Goal: Use online tool/utility: Utilize a website feature to perform a specific function

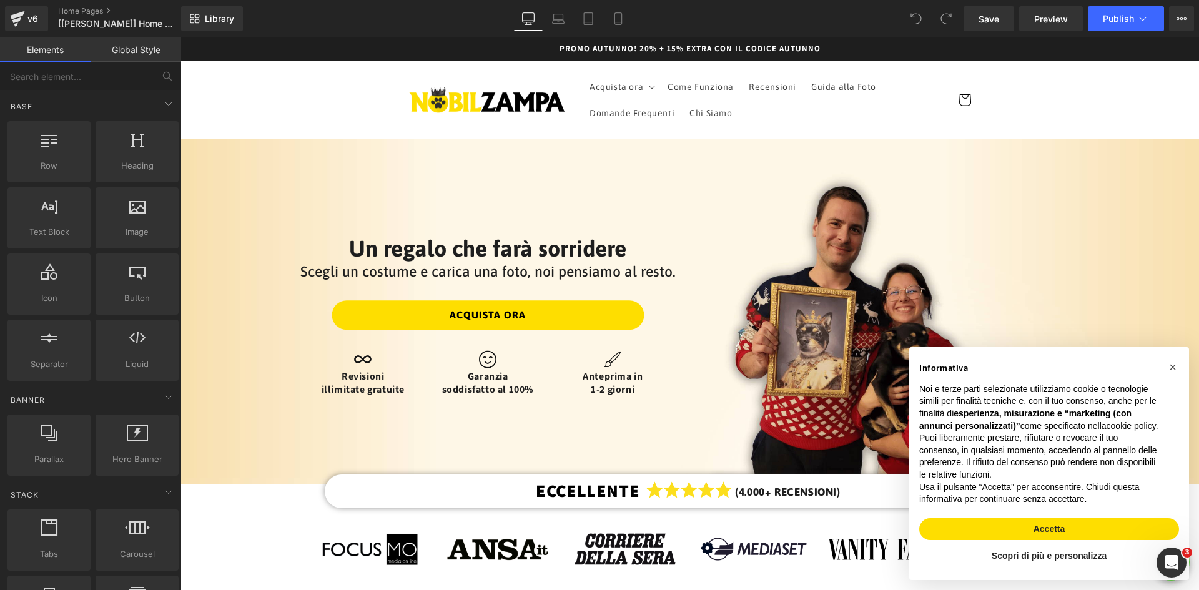
scroll to position [483, 0]
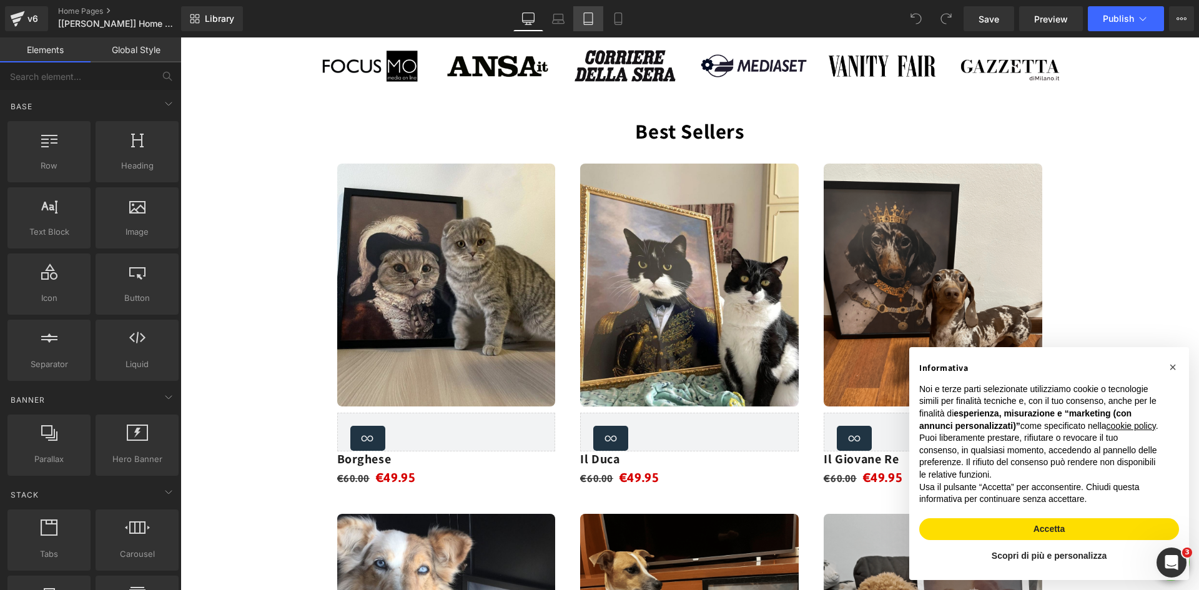
click at [581, 19] on link "Tablet" at bounding box center [588, 18] width 30 height 25
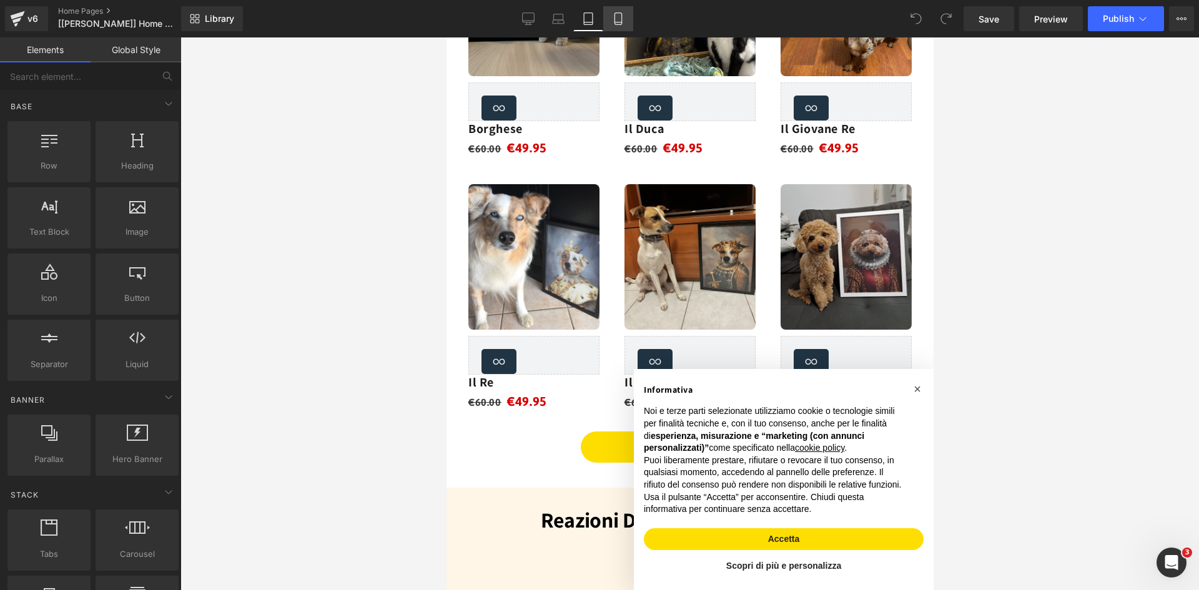
click at [621, 21] on icon at bounding box center [618, 18] width 12 height 12
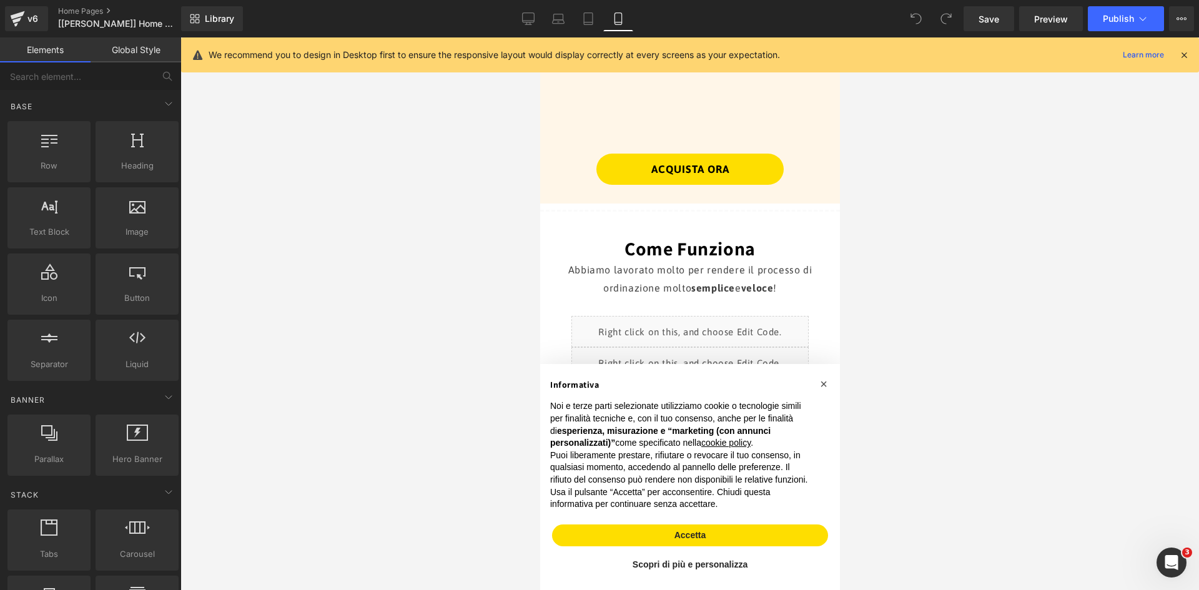
scroll to position [1341, 0]
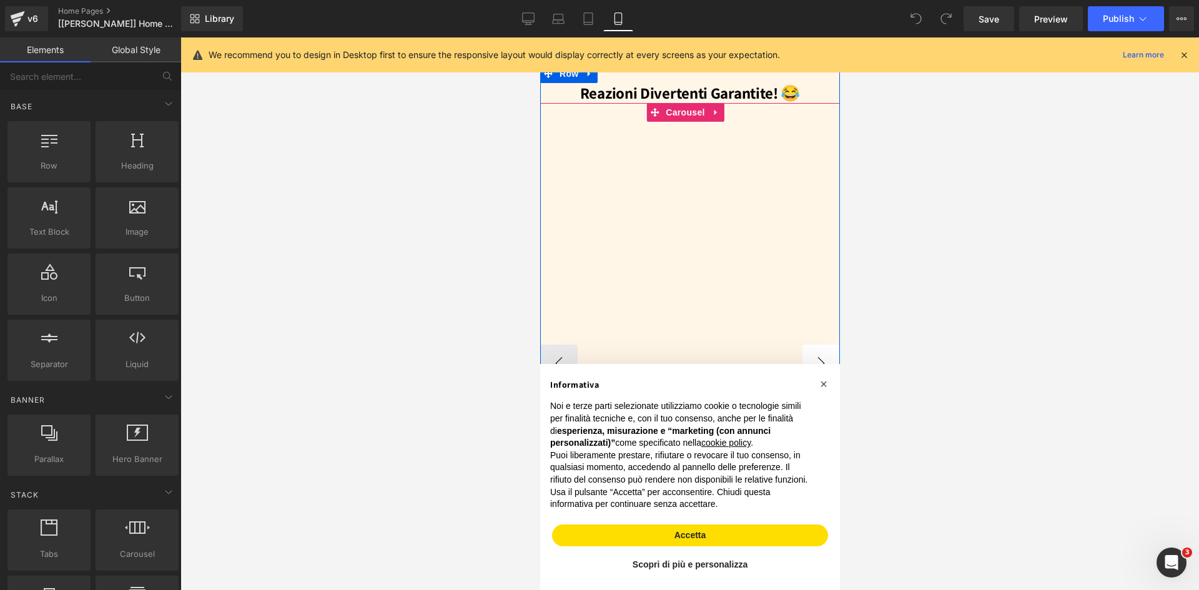
click at [812, 345] on button "›" at bounding box center [820, 363] width 37 height 37
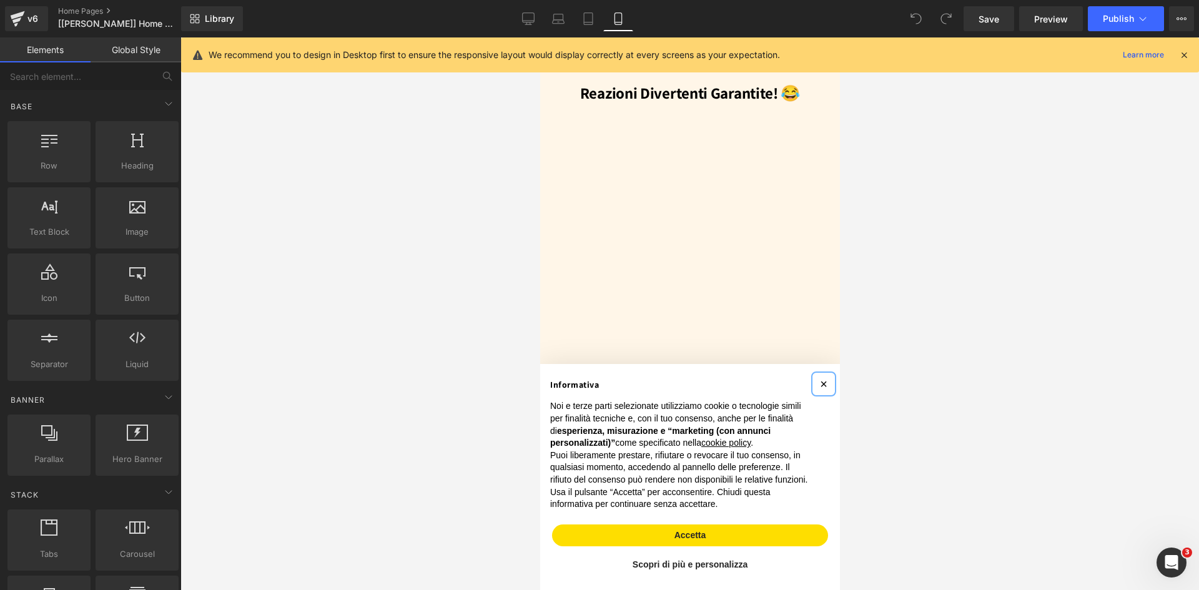
click at [819, 377] on span "×" at bounding box center [822, 384] width 7 height 14
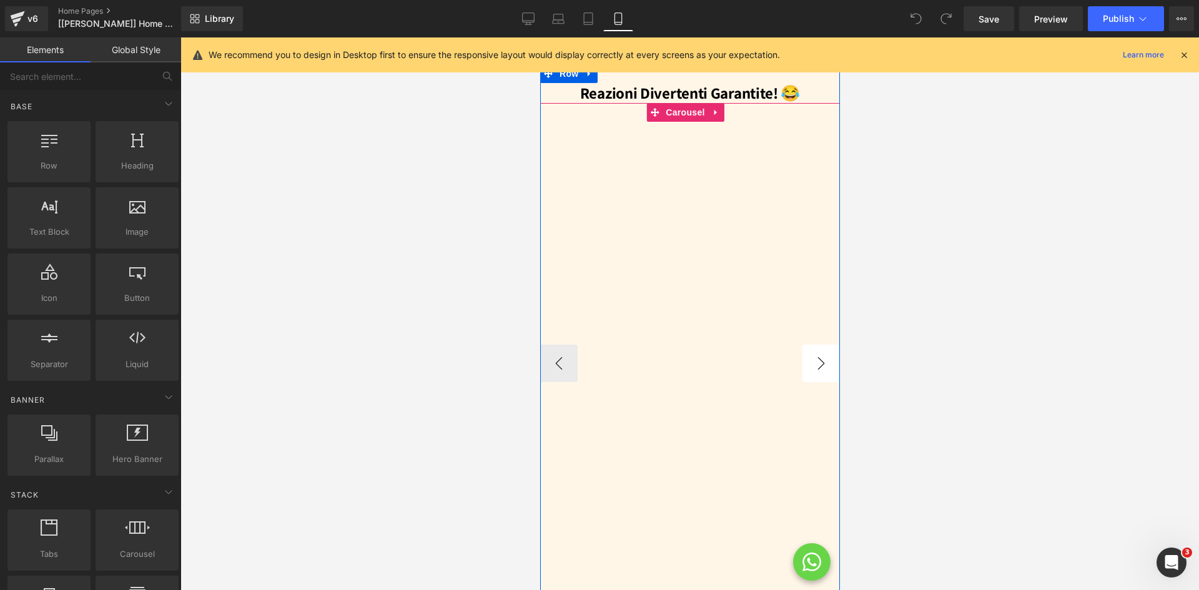
click at [816, 348] on button "›" at bounding box center [820, 363] width 37 height 37
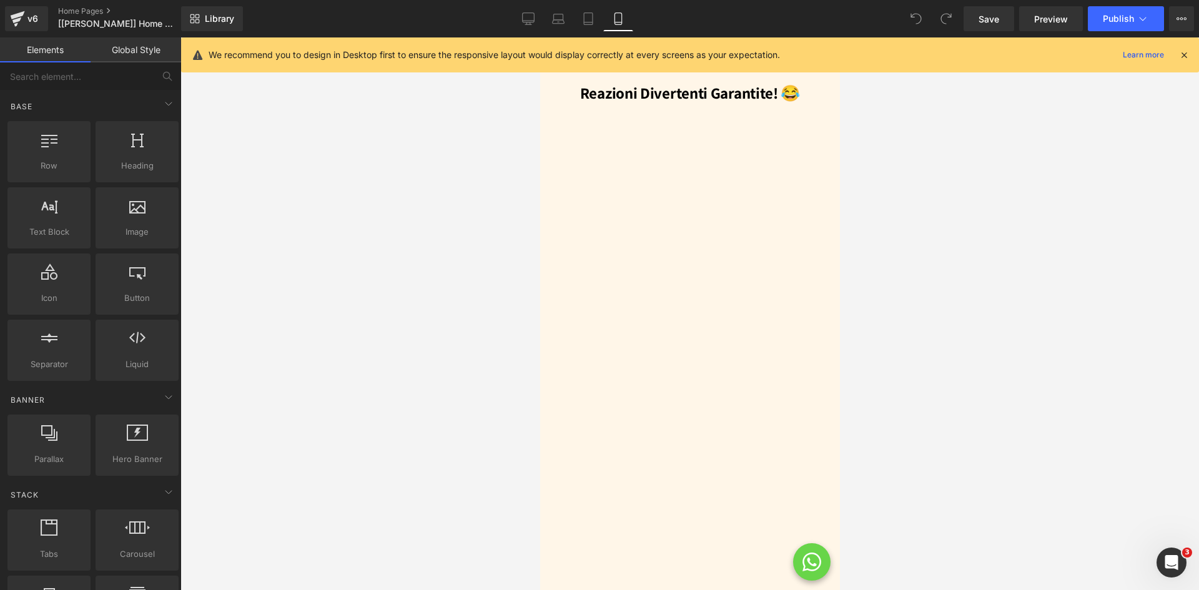
click at [134, 52] on link "Global Style" at bounding box center [136, 49] width 91 height 25
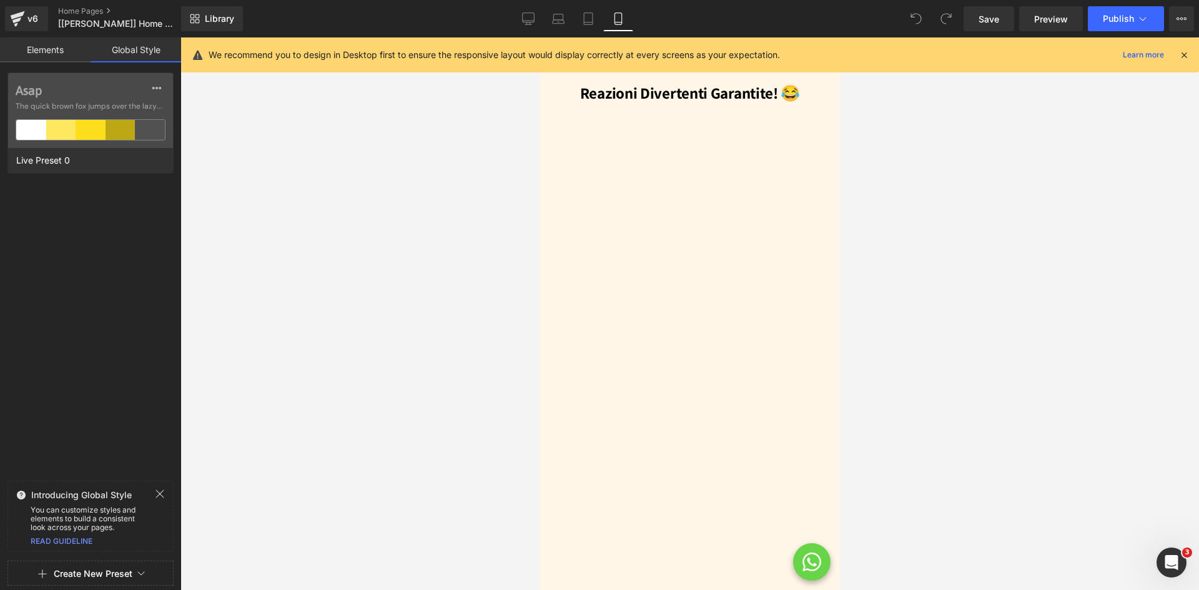
click at [57, 49] on link "Elements" at bounding box center [45, 49] width 91 height 25
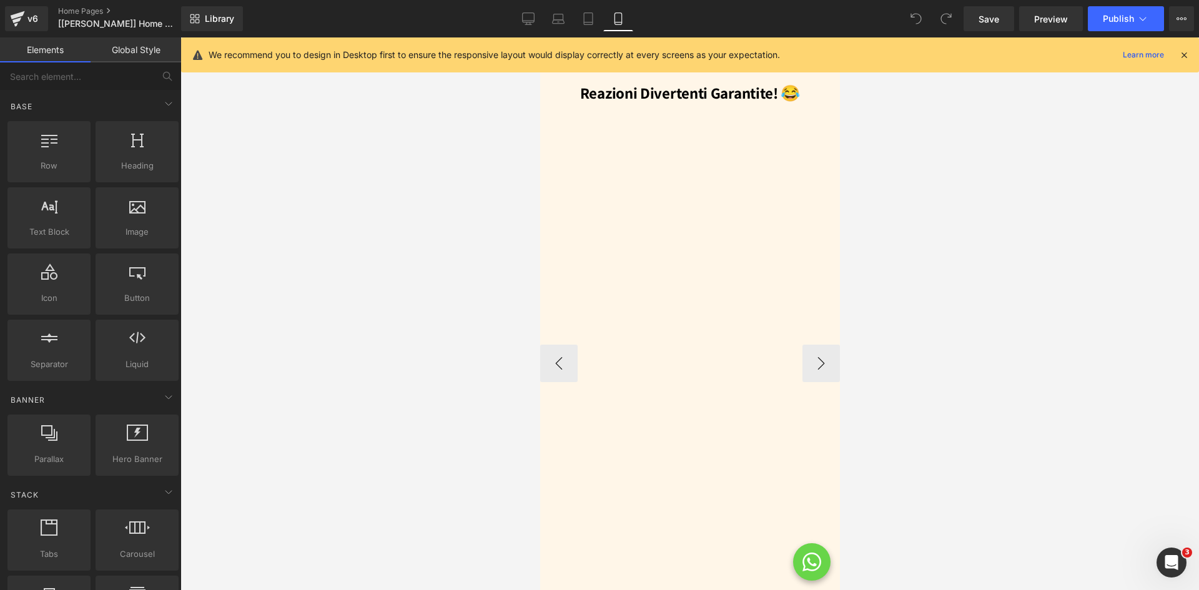
click at [627, 230] on div at bounding box center [685, 363] width 290 height 518
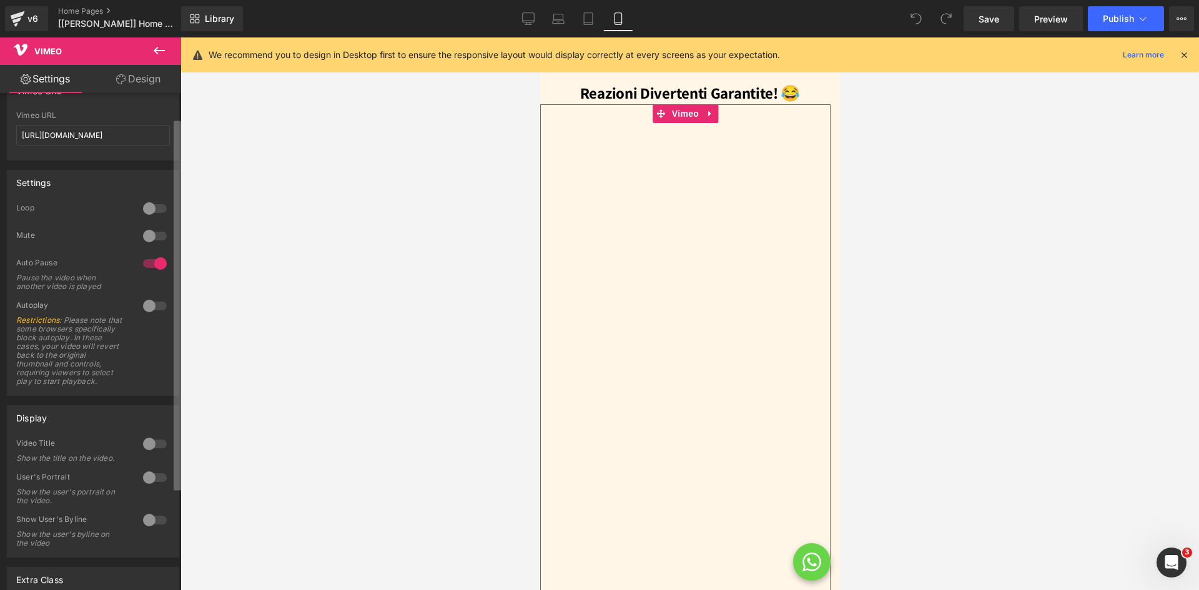
scroll to position [0, 0]
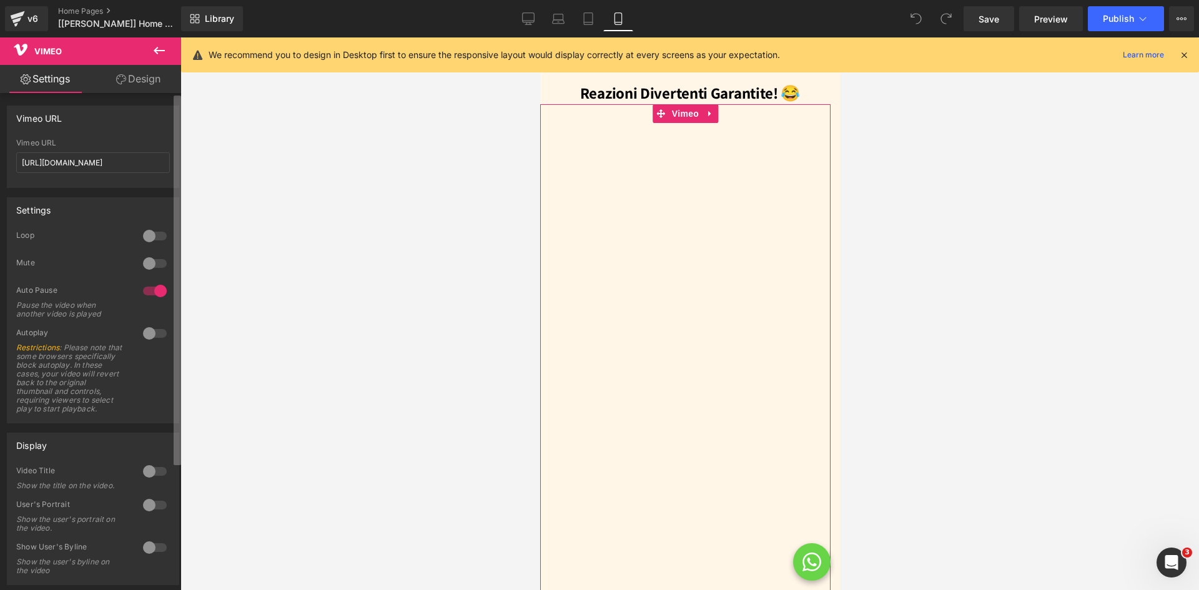
click at [175, 197] on b at bounding box center [177, 281] width 7 height 370
click at [134, 79] on link "Design" at bounding box center [138, 79] width 91 height 28
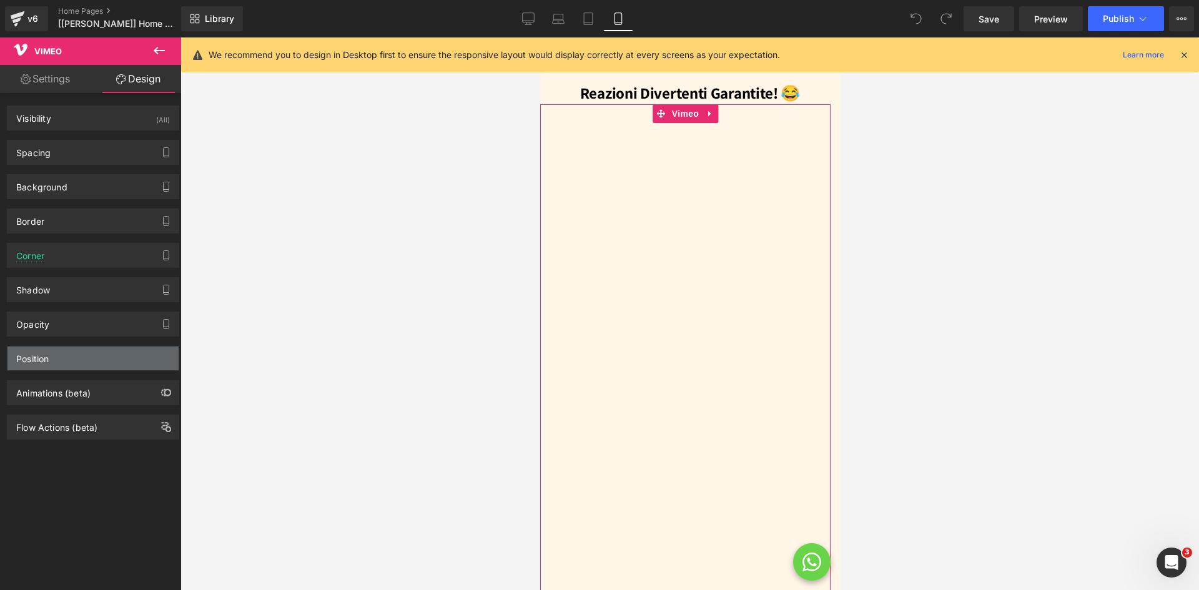
click at [62, 362] on div "Position" at bounding box center [92, 359] width 171 height 24
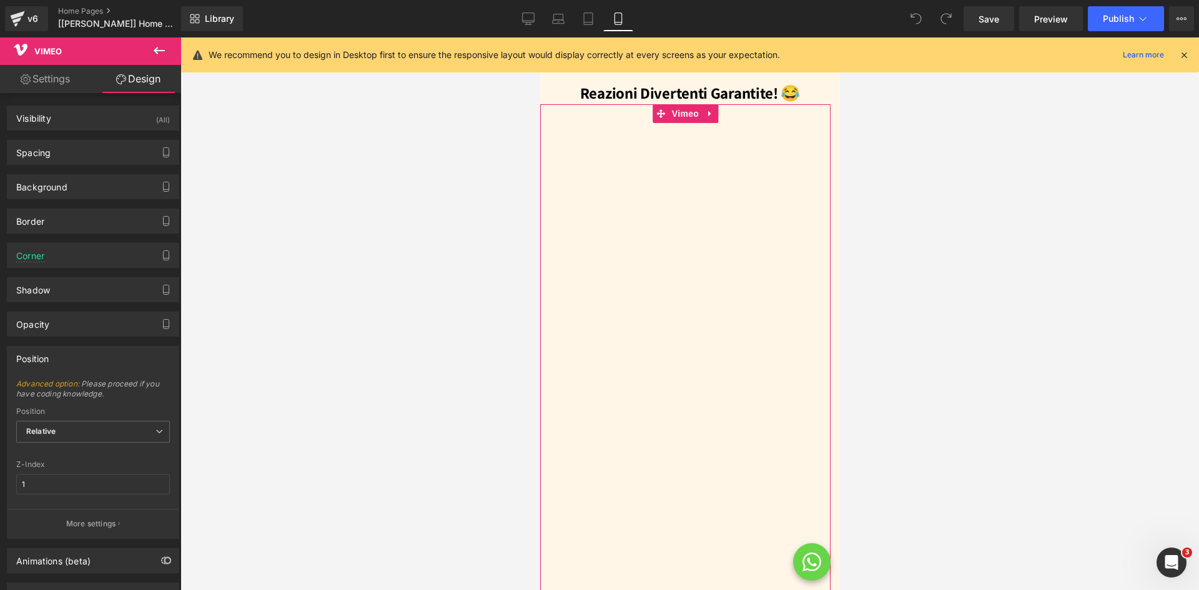
click at [55, 355] on div "Position" at bounding box center [92, 359] width 171 height 24
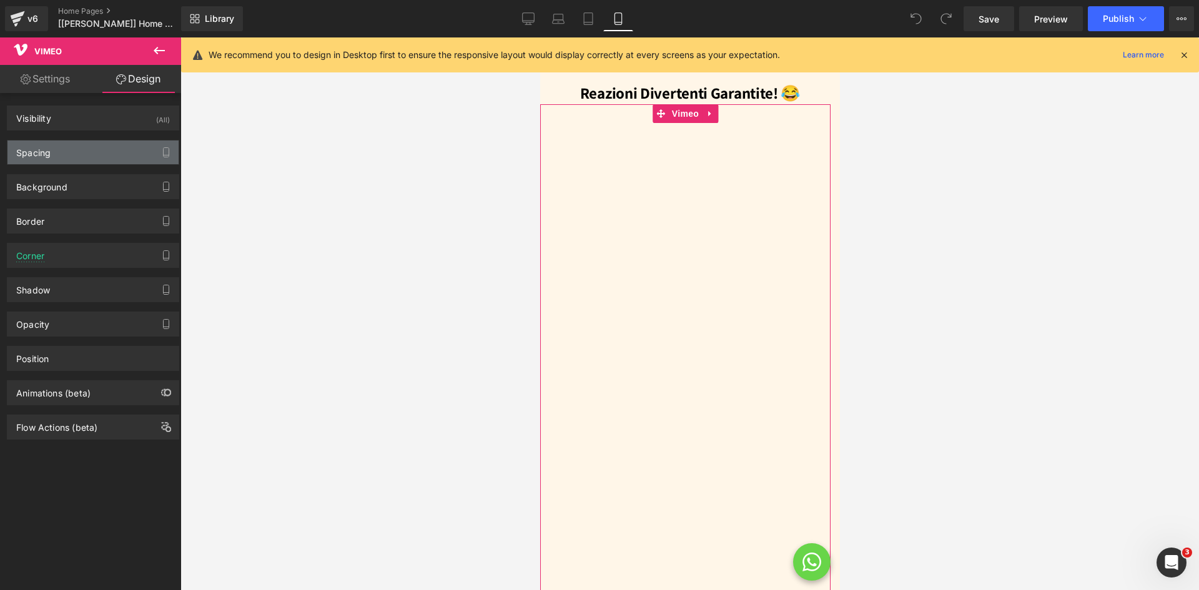
click at [39, 147] on div "Spacing" at bounding box center [33, 148] width 34 height 17
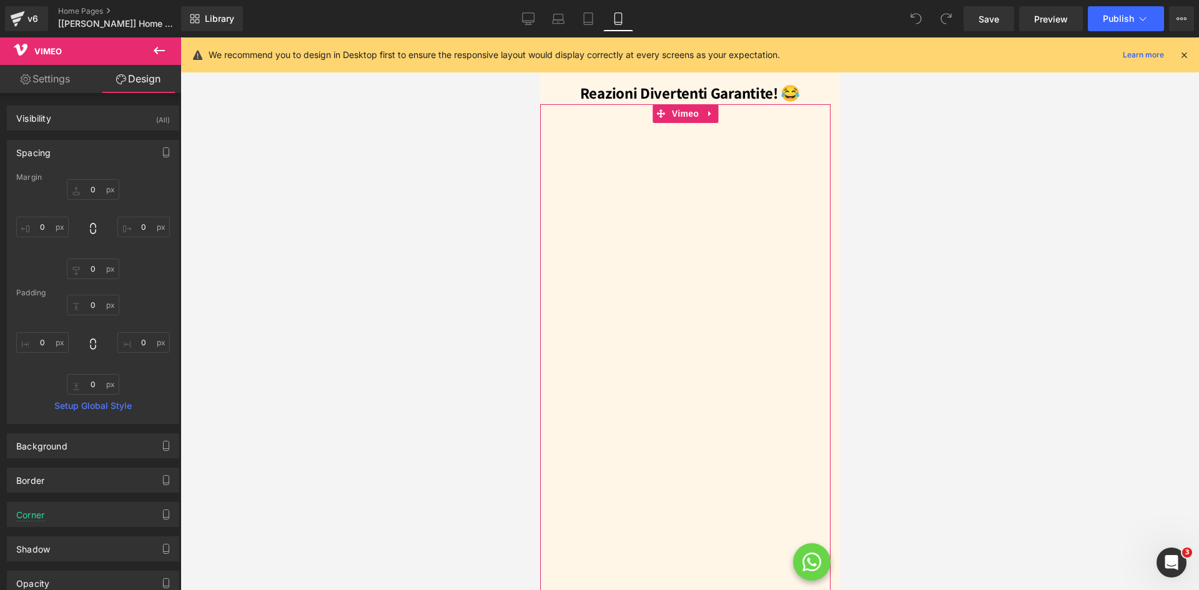
click at [39, 147] on div "Spacing" at bounding box center [33, 148] width 34 height 17
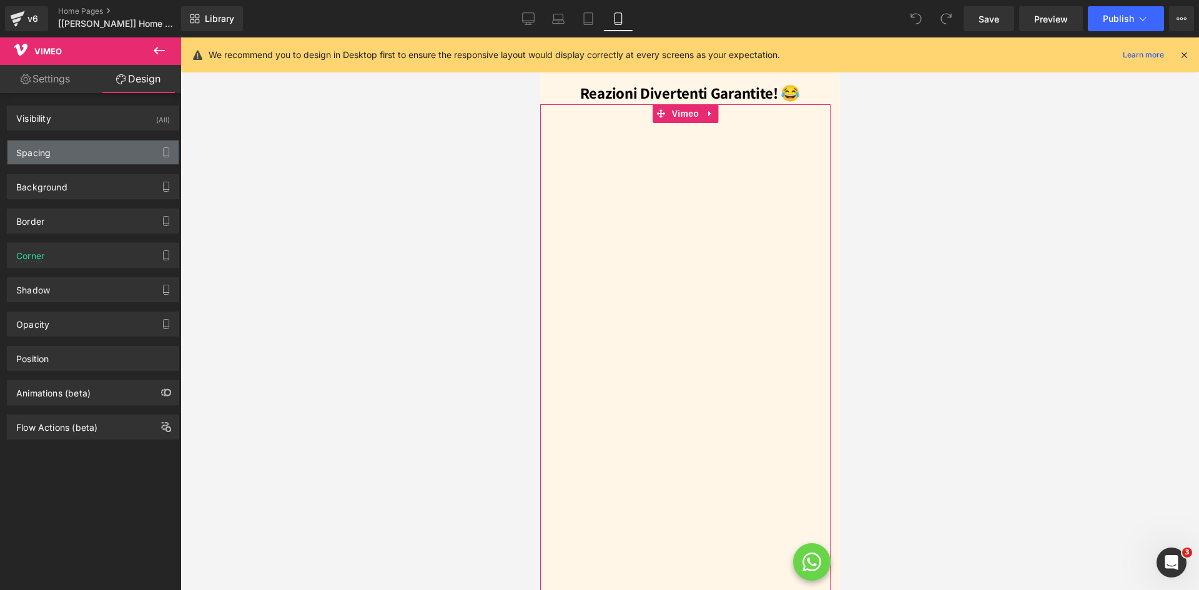
click at [47, 154] on div "Spacing" at bounding box center [33, 148] width 34 height 17
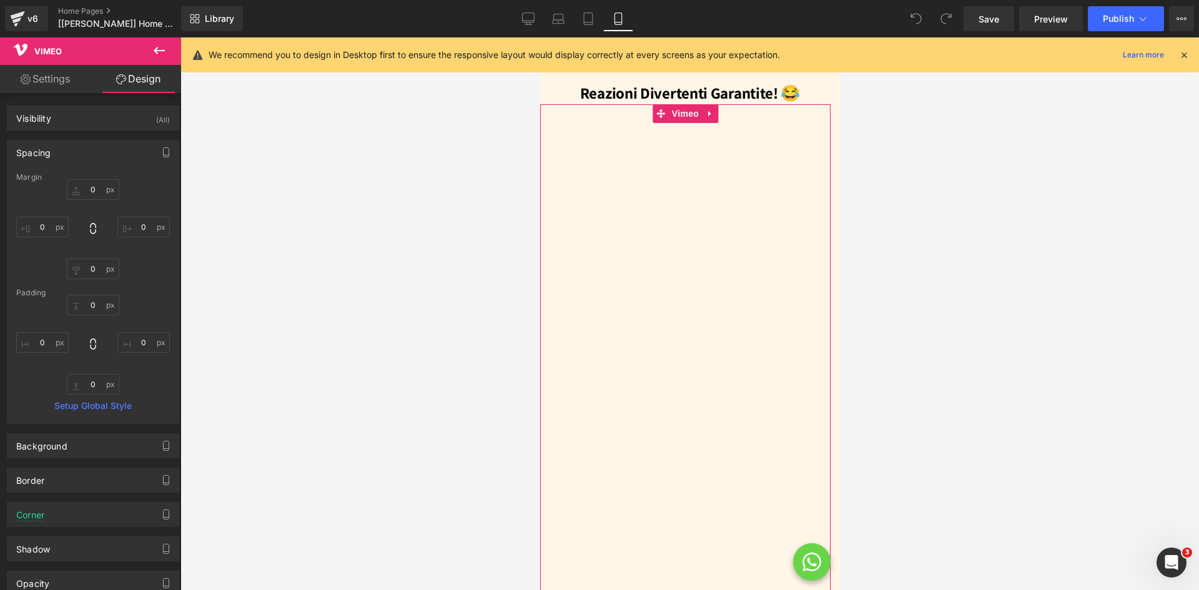
click at [47, 154] on div "Spacing" at bounding box center [33, 148] width 34 height 17
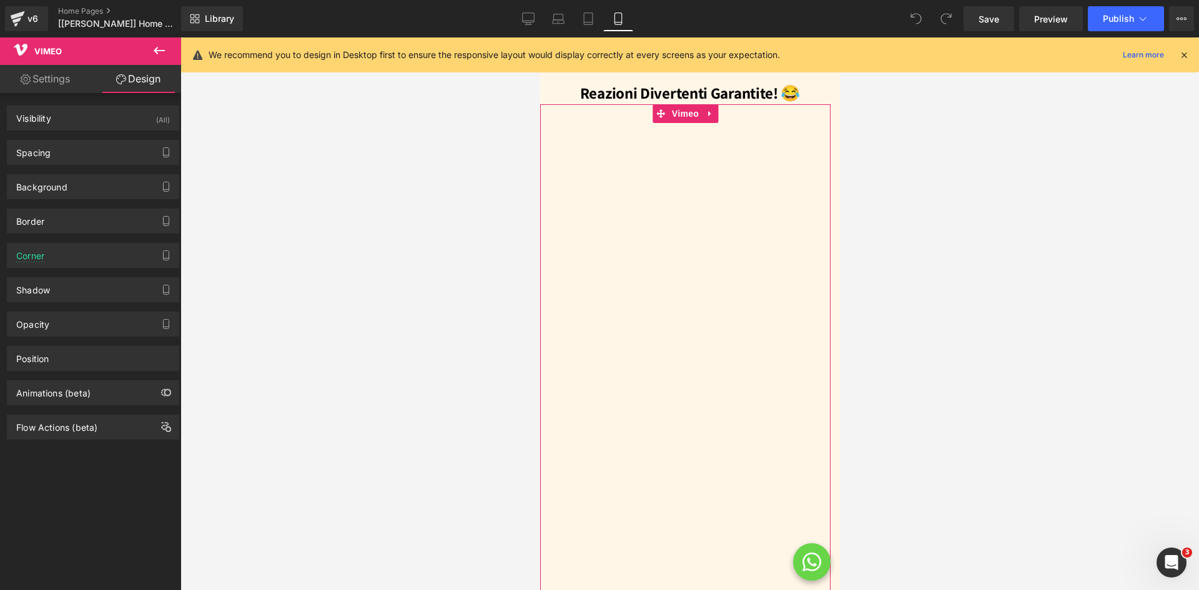
click at [48, 81] on link "Settings" at bounding box center [45, 79] width 91 height 28
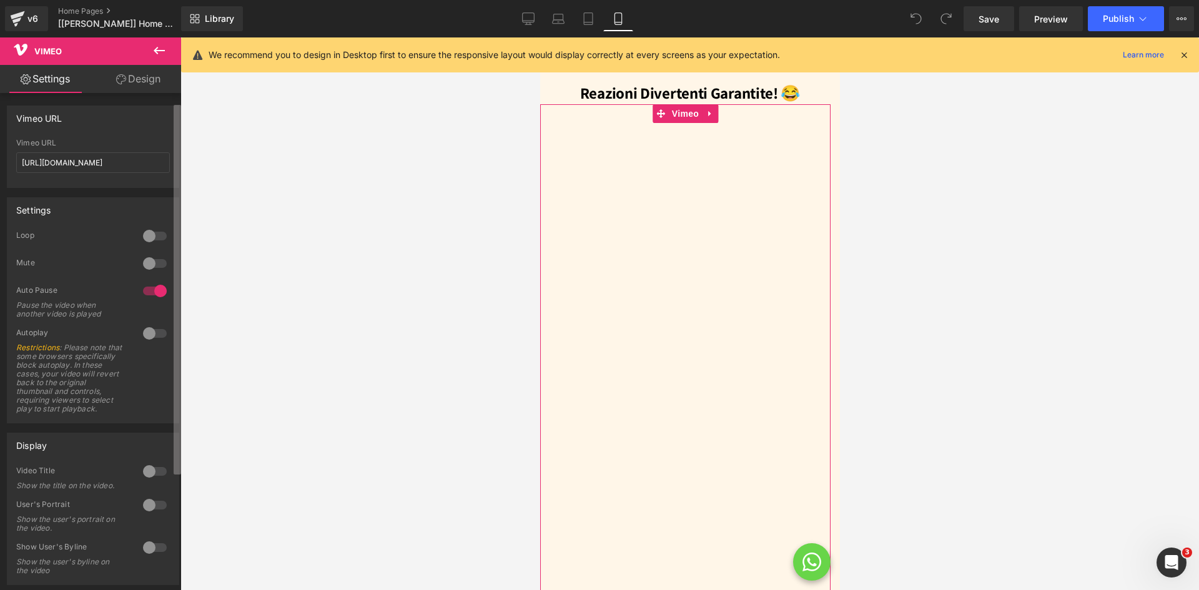
click at [161, 162] on div "Vimeo URL [URL][DOMAIN_NAME] Vimeo URL [URL][DOMAIN_NAME] Settings 0 Loop 0 Mut…" at bounding box center [90, 344] width 181 height 503
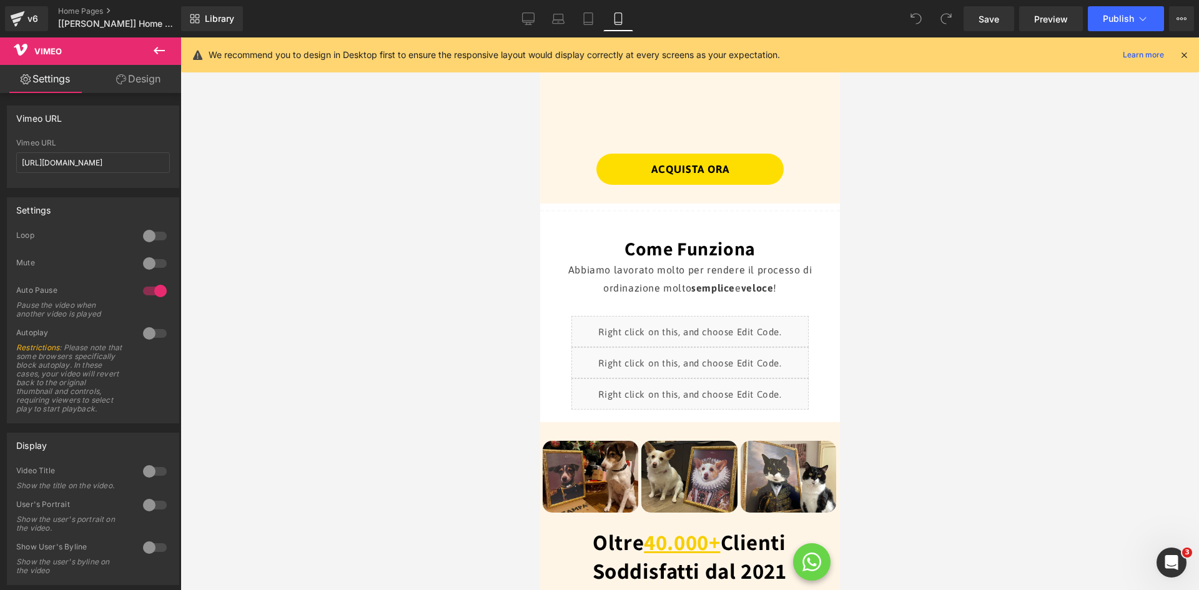
scroll to position [1341, 0]
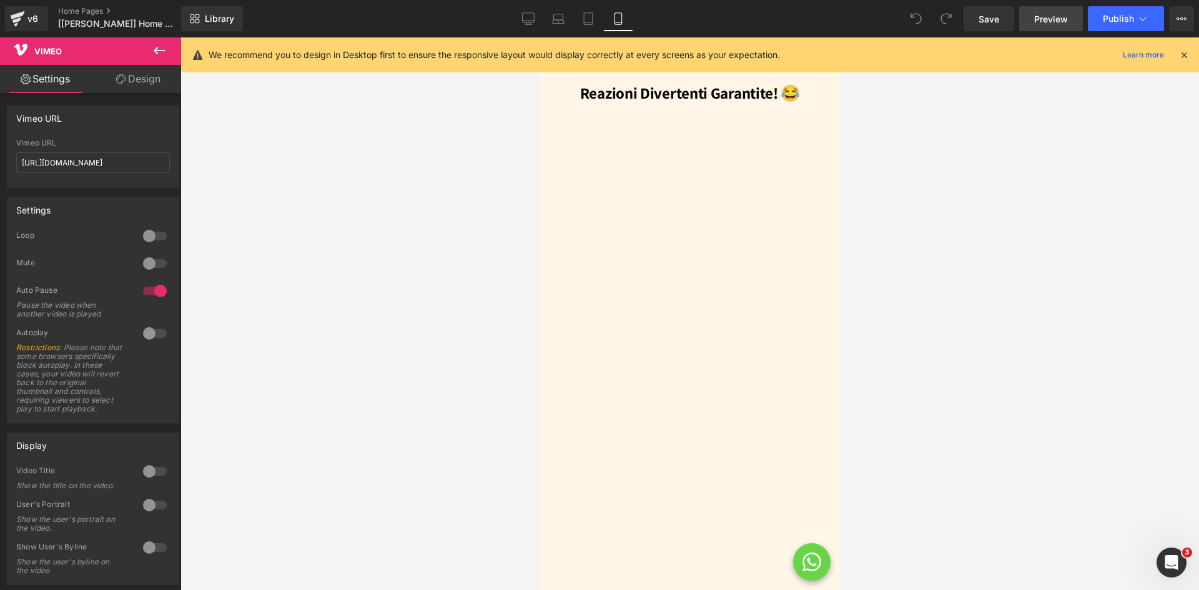
click at [1062, 19] on span "Preview" at bounding box center [1051, 18] width 34 height 13
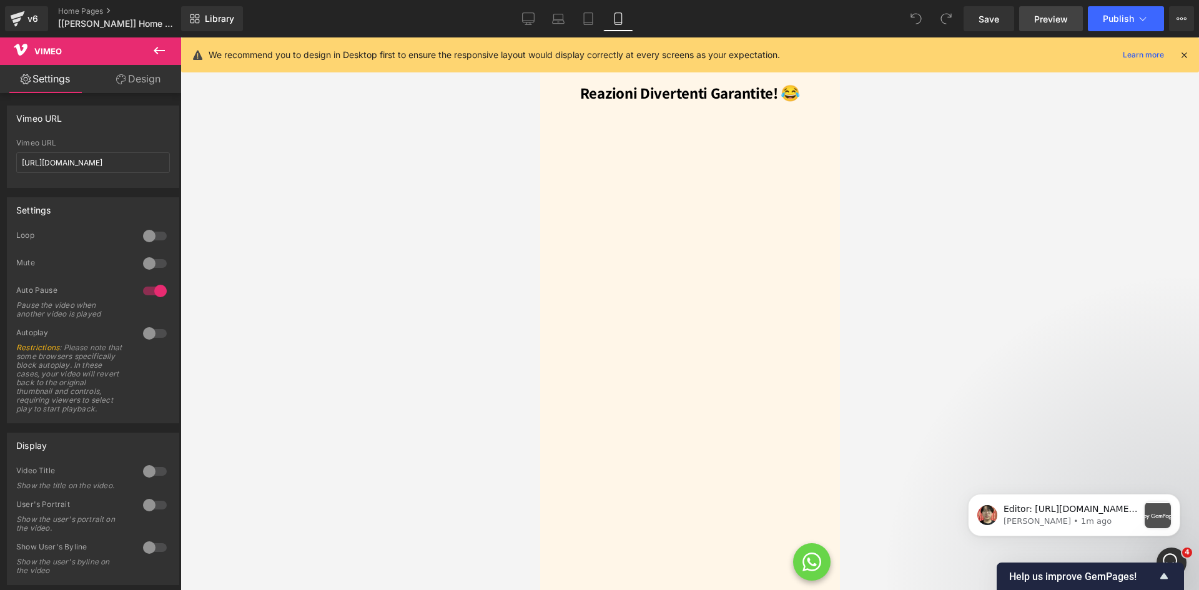
scroll to position [0, 0]
